Goal: Information Seeking & Learning: Learn about a topic

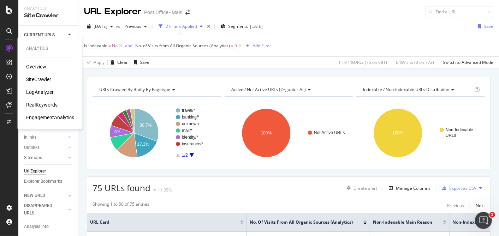
click at [52, 101] on div "RealKeywords" at bounding box center [41, 104] width 31 height 7
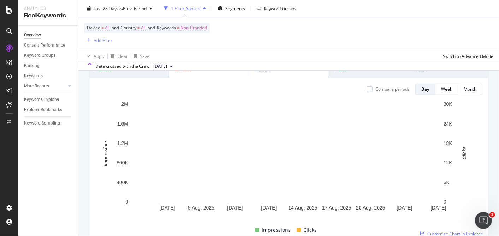
scroll to position [72, 0]
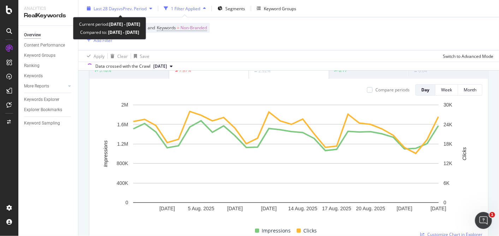
click at [119, 11] on div "Last 28 Days vs Prev. Period" at bounding box center [119, 8] width 71 height 11
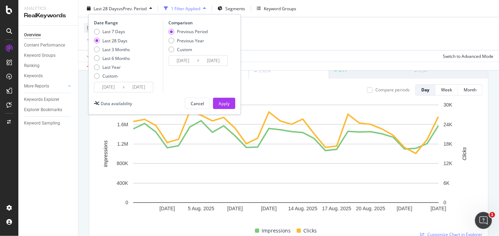
click at [26, 173] on div "Overview Content Performance Keyword Groups Ranking Keywords More Reports Count…" at bounding box center [48, 131] width 60 height 211
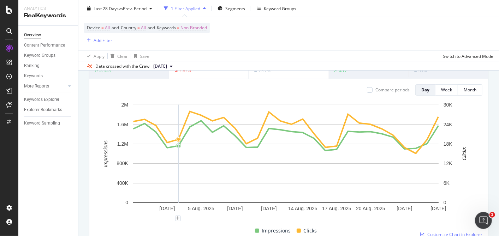
scroll to position [20, 0]
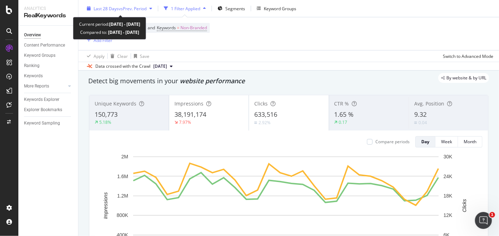
click at [142, 9] on span "vs Prev. Period" at bounding box center [133, 8] width 28 height 6
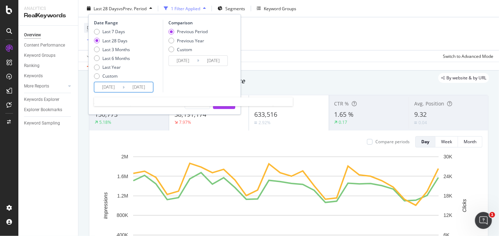
click at [108, 84] on input "[DATE]" at bounding box center [108, 87] width 28 height 10
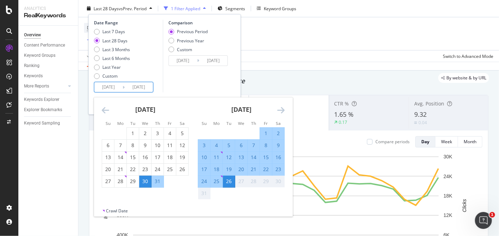
click at [106, 105] on div "[DATE]" at bounding box center [145, 112] width 87 height 30
click at [105, 107] on icon "Move backward to switch to the previous month." at bounding box center [105, 110] width 7 height 8
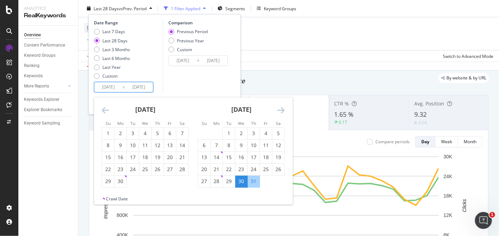
click at [105, 107] on icon "Move backward to switch to the previous month." at bounding box center [105, 110] width 7 height 8
click at [136, 134] on div "1" at bounding box center [133, 133] width 12 height 7
type input "[DATE]"
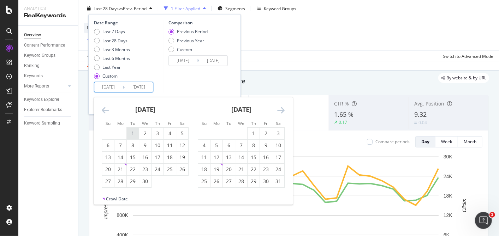
type input "[DATE]"
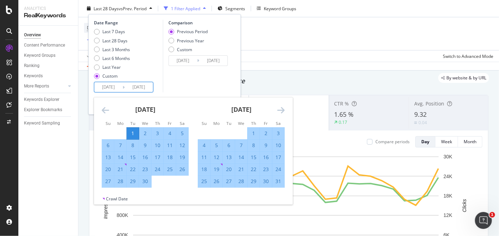
click at [278, 108] on icon "Move forward to switch to the next month." at bounding box center [280, 110] width 7 height 8
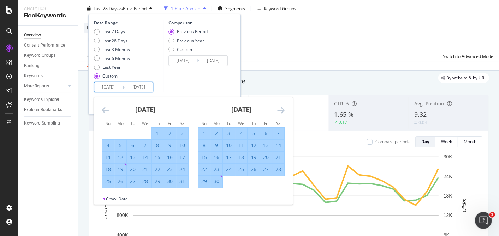
click at [278, 108] on icon "Move forward to switch to the next month." at bounding box center [280, 110] width 7 height 8
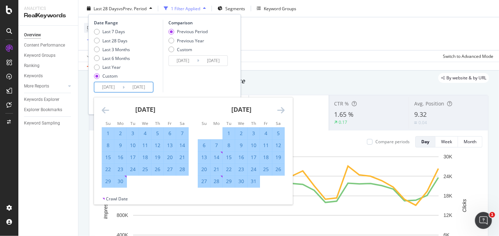
click at [278, 108] on icon "Move forward to switch to the next month." at bounding box center [280, 110] width 7 height 8
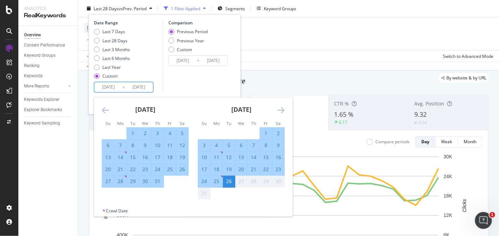
click at [229, 182] on div "26" at bounding box center [229, 181] width 12 height 7
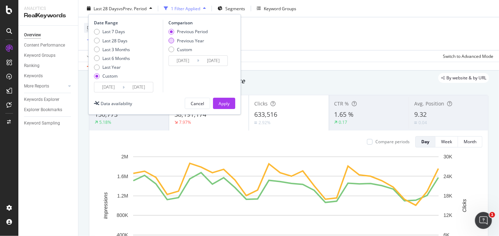
click at [194, 37] on div "Previous Year" at bounding box center [190, 40] width 27 height 6
type input "[DATE]"
click at [224, 100] on div "Apply" at bounding box center [224, 103] width 11 height 6
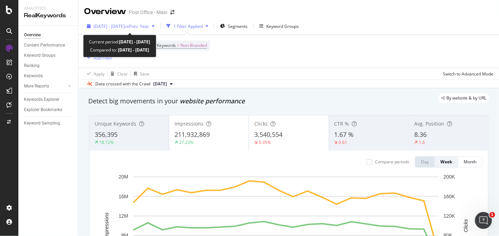
click at [141, 22] on div "[DATE] - [DATE] vs Prev. Year" at bounding box center [120, 26] width 73 height 11
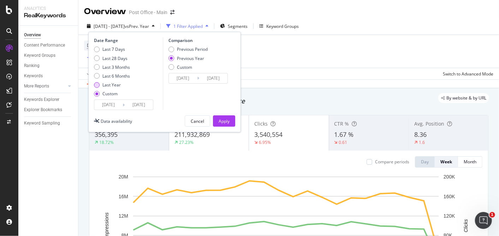
click at [99, 83] on div "Last Year" at bounding box center [97, 85] width 6 height 6
type input "[DATE]"
click at [225, 123] on div "Apply" at bounding box center [224, 121] width 11 height 6
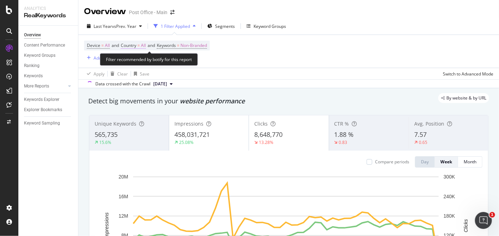
click at [142, 45] on span "Country = All" at bounding box center [133, 45] width 25 height 6
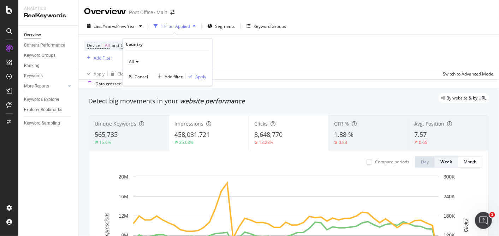
click at [136, 60] on icon at bounding box center [136, 62] width 5 height 4
click at [146, 84] on div "All Cancel Add filter Apply" at bounding box center [167, 68] width 89 height 35
click at [133, 57] on div "All" at bounding box center [168, 61] width 78 height 11
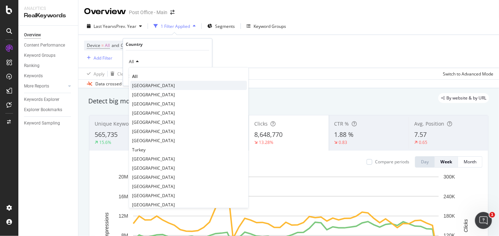
click at [143, 85] on span "[GEOGRAPHIC_DATA]" at bounding box center [153, 86] width 43 height 6
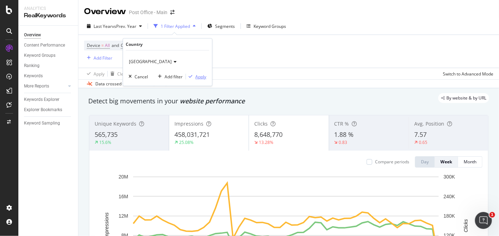
click at [199, 76] on div "Apply" at bounding box center [200, 77] width 11 height 6
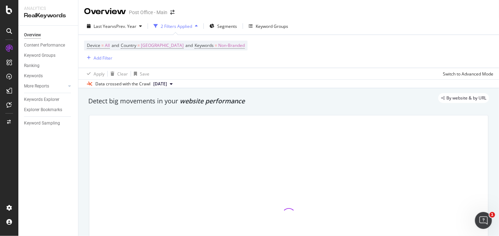
click at [101, 63] on div "Device = All and Country = [GEOGRAPHIC_DATA] and Keywords = Non-Branded Add Fil…" at bounding box center [288, 51] width 409 height 33
click at [100, 58] on div "Add Filter" at bounding box center [103, 58] width 19 height 6
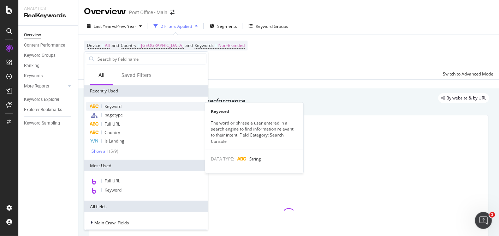
click at [119, 105] on span "Keyword" at bounding box center [113, 106] width 17 height 6
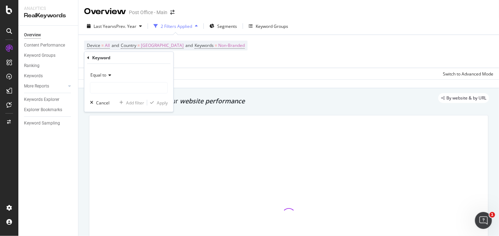
click at [103, 72] on span "Equal to" at bounding box center [98, 75] width 16 height 6
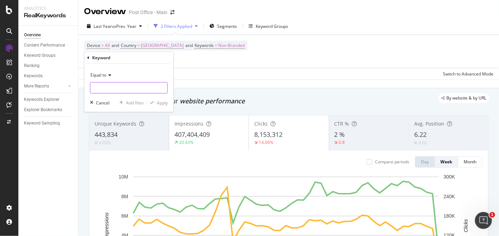
click at [121, 90] on input "text" at bounding box center [128, 87] width 77 height 11
type input "travel insurance"
click at [160, 103] on div "Apply" at bounding box center [162, 103] width 11 height 6
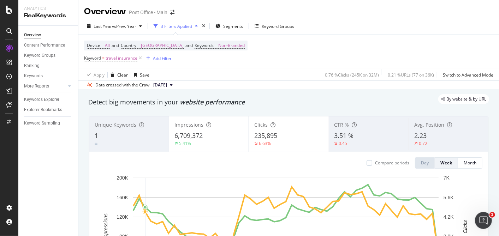
click at [346, 27] on div "Last Year vs Prev. Year 3 Filters Applied Segments Keyword Groups" at bounding box center [288, 27] width 421 height 14
click at [458, 163] on button "Month" at bounding box center [470, 163] width 24 height 11
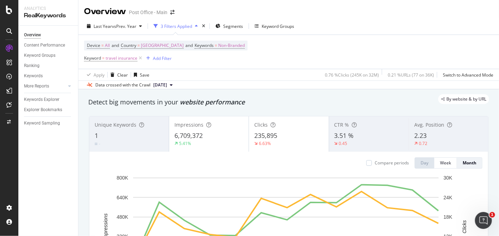
click at [415, 130] on div "Avg. Position 2.23 0.72" at bounding box center [448, 134] width 79 height 32
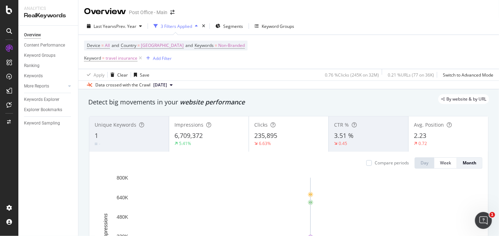
scroll to position [0, 0]
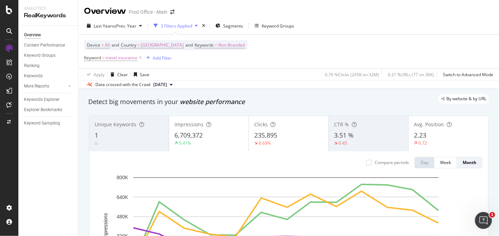
click at [220, 129] on div "Impressions 6,709,372 5.41%" at bounding box center [208, 134] width 79 height 32
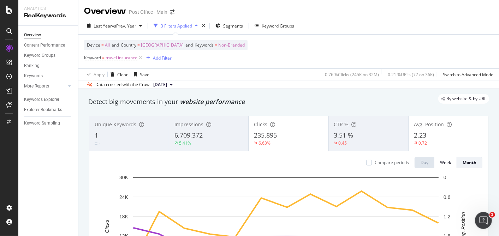
click at [276, 130] on div "Clicks 235,895 6.63%" at bounding box center [288, 134] width 79 height 32
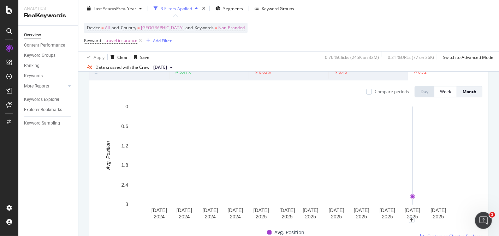
scroll to position [150, 0]
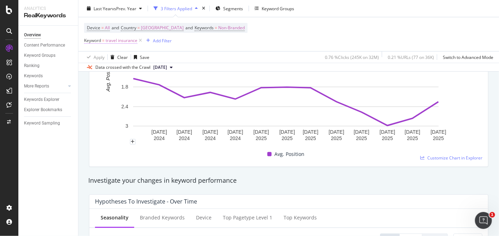
click at [131, 37] on span "travel insurance" at bounding box center [122, 41] width 32 height 10
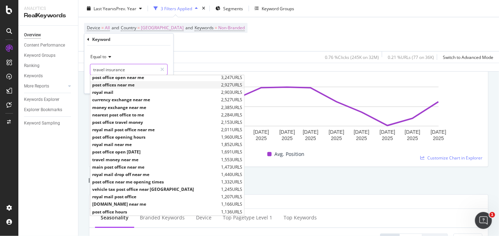
scroll to position [54, 0]
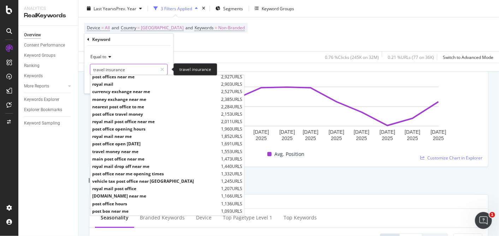
click at [129, 66] on input "travel insurance" at bounding box center [123, 69] width 67 height 11
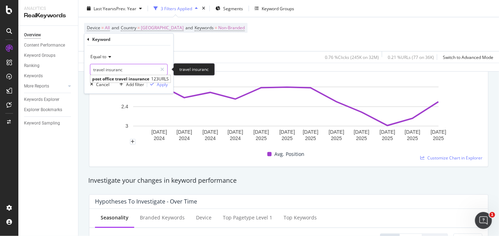
scroll to position [0, 0]
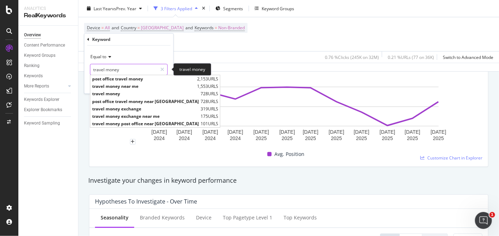
type input "travel money"
click at [123, 92] on span "travel money" at bounding box center [145, 94] width 107 height 6
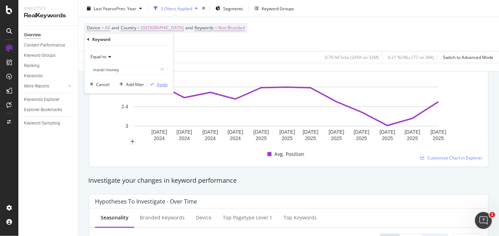
click at [163, 85] on div "Apply" at bounding box center [162, 85] width 11 height 6
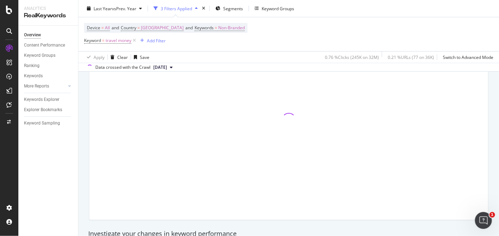
scroll to position [97, 0]
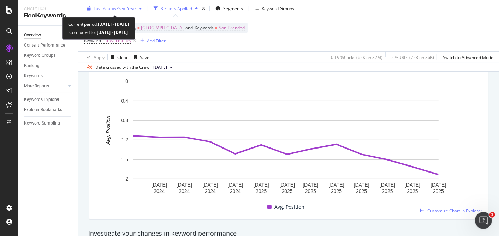
click at [135, 8] on span "vs Prev. Year" at bounding box center [124, 8] width 24 height 6
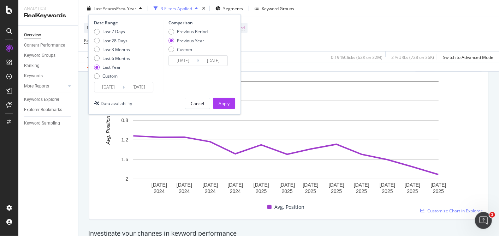
click at [114, 84] on input "[DATE]" at bounding box center [108, 87] width 28 height 10
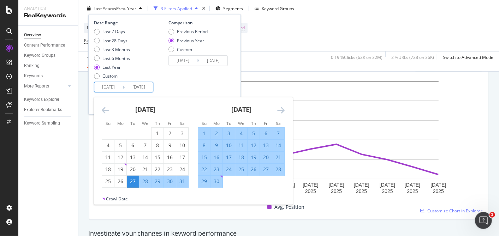
click at [102, 113] on icon "Move backward to switch to the previous month." at bounding box center [105, 110] width 7 height 8
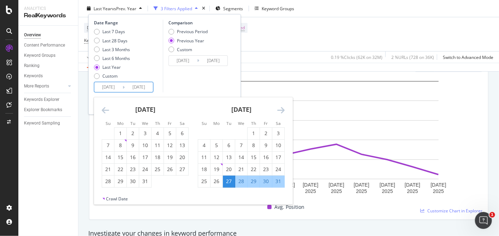
click at [102, 113] on icon "Move backward to switch to the previous month." at bounding box center [105, 110] width 7 height 8
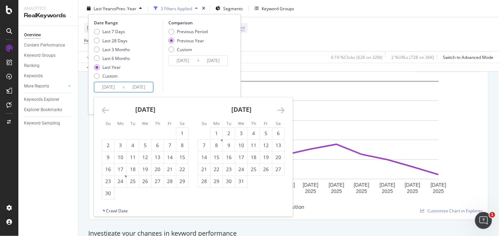
click at [102, 113] on icon "Move backward to switch to the previous month." at bounding box center [105, 110] width 7 height 8
click at [103, 113] on icon "Move backward to switch to the previous month." at bounding box center [105, 110] width 7 height 8
